Goal: Task Accomplishment & Management: Use online tool/utility

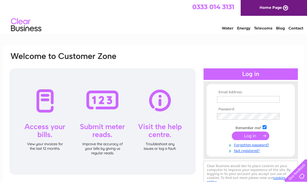
type input "[EMAIL_ADDRESS][DOMAIN_NAME]"
click at [250, 136] on input "submit" at bounding box center [250, 136] width 37 height 9
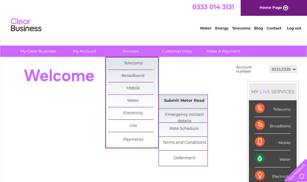
click at [175, 99] on link "Submit Meter Read" at bounding box center [184, 101] width 50 height 12
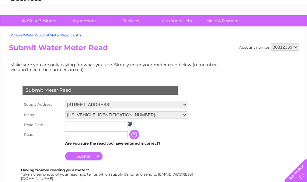
scroll to position [61, 0]
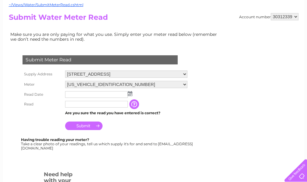
click at [131, 95] on img at bounding box center [130, 93] width 5 height 5
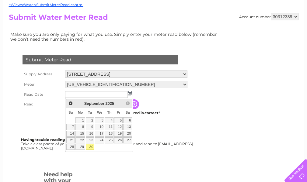
click at [90, 146] on link "30" at bounding box center [90, 147] width 9 height 6
type input "2025/09/30"
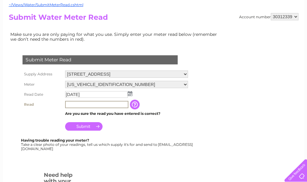
click at [91, 106] on input "text" at bounding box center [96, 104] width 63 height 7
click at [93, 106] on input "00125" at bounding box center [96, 104] width 63 height 7
type input "00125"
click at [89, 126] on input "Submit" at bounding box center [83, 126] width 37 height 9
